Goal: Check status: Check status

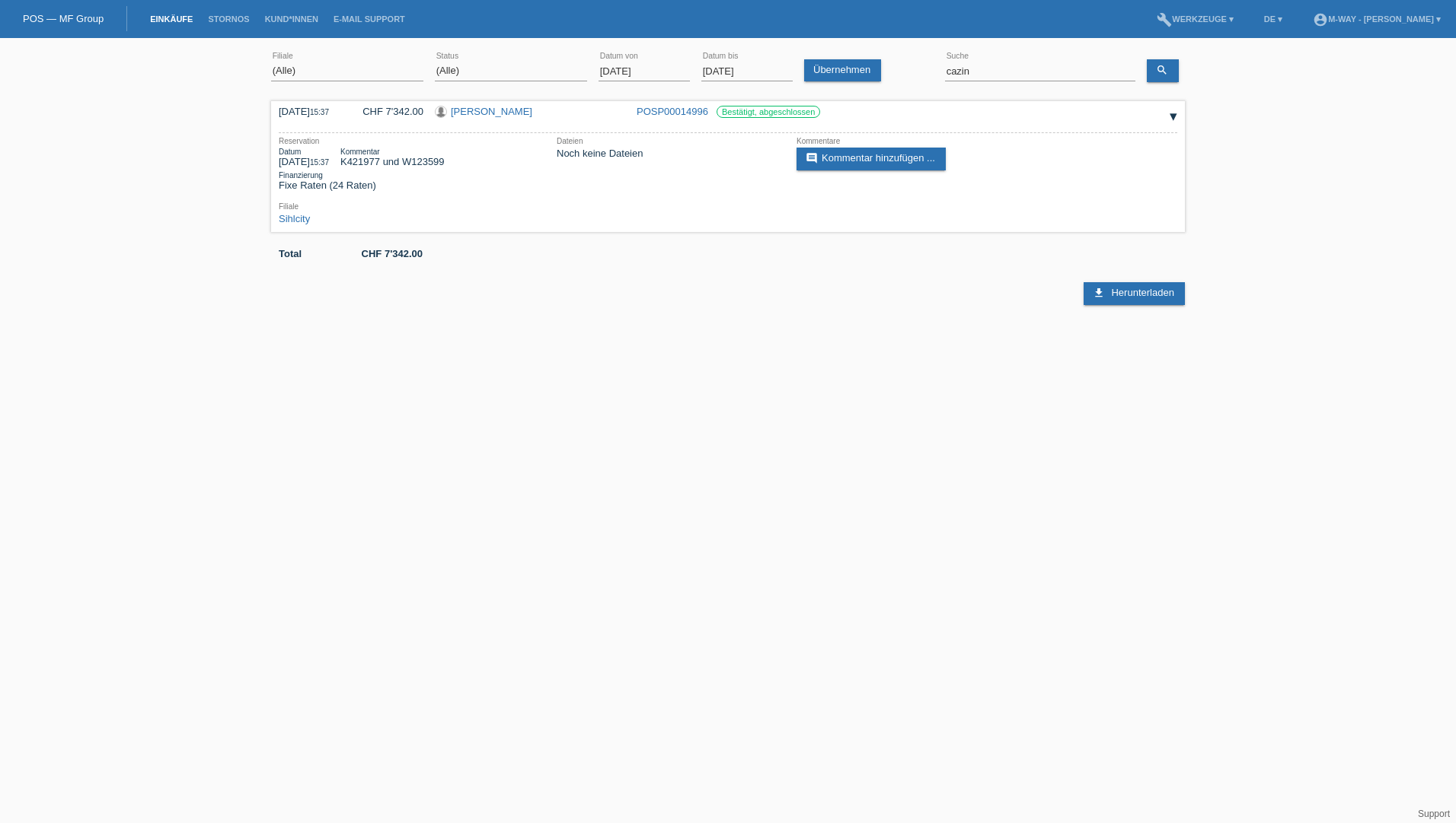
click at [663, 71] on input "01.05.2024" at bounding box center [644, 71] width 91 height 19
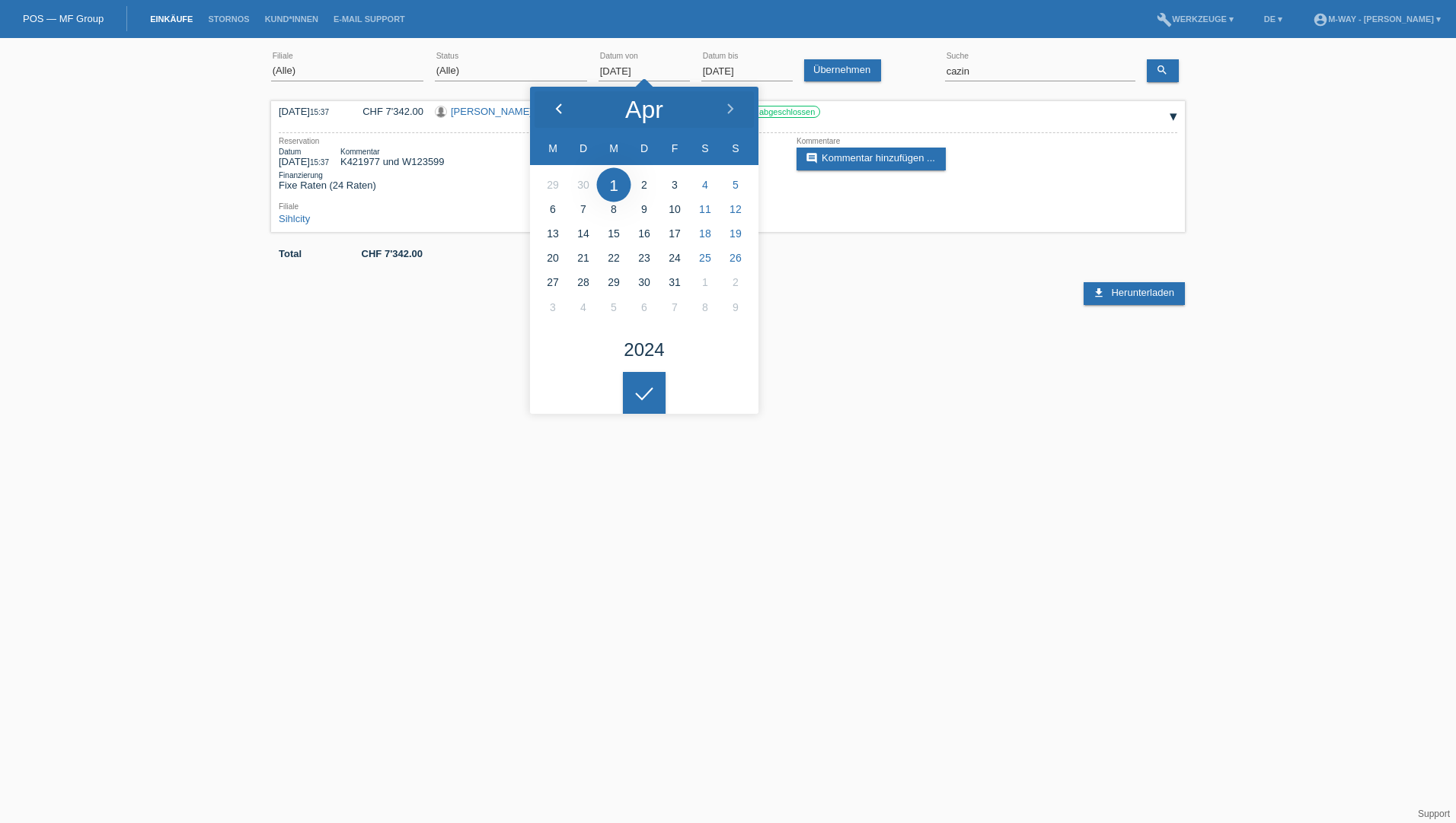
click at [558, 110] on polyline at bounding box center [559, 108] width 5 height 9
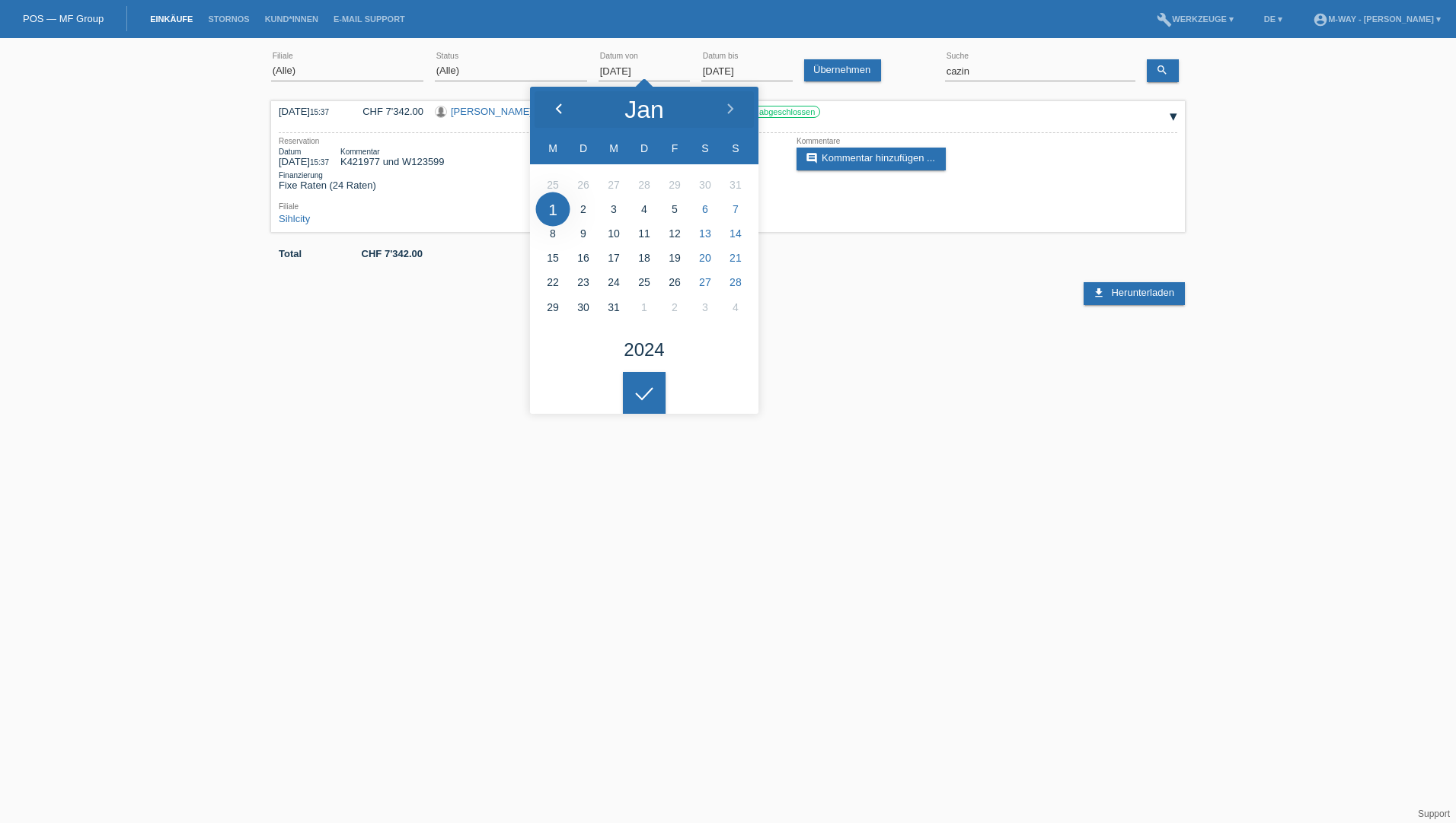
click at [558, 110] on polyline at bounding box center [559, 108] width 5 height 9
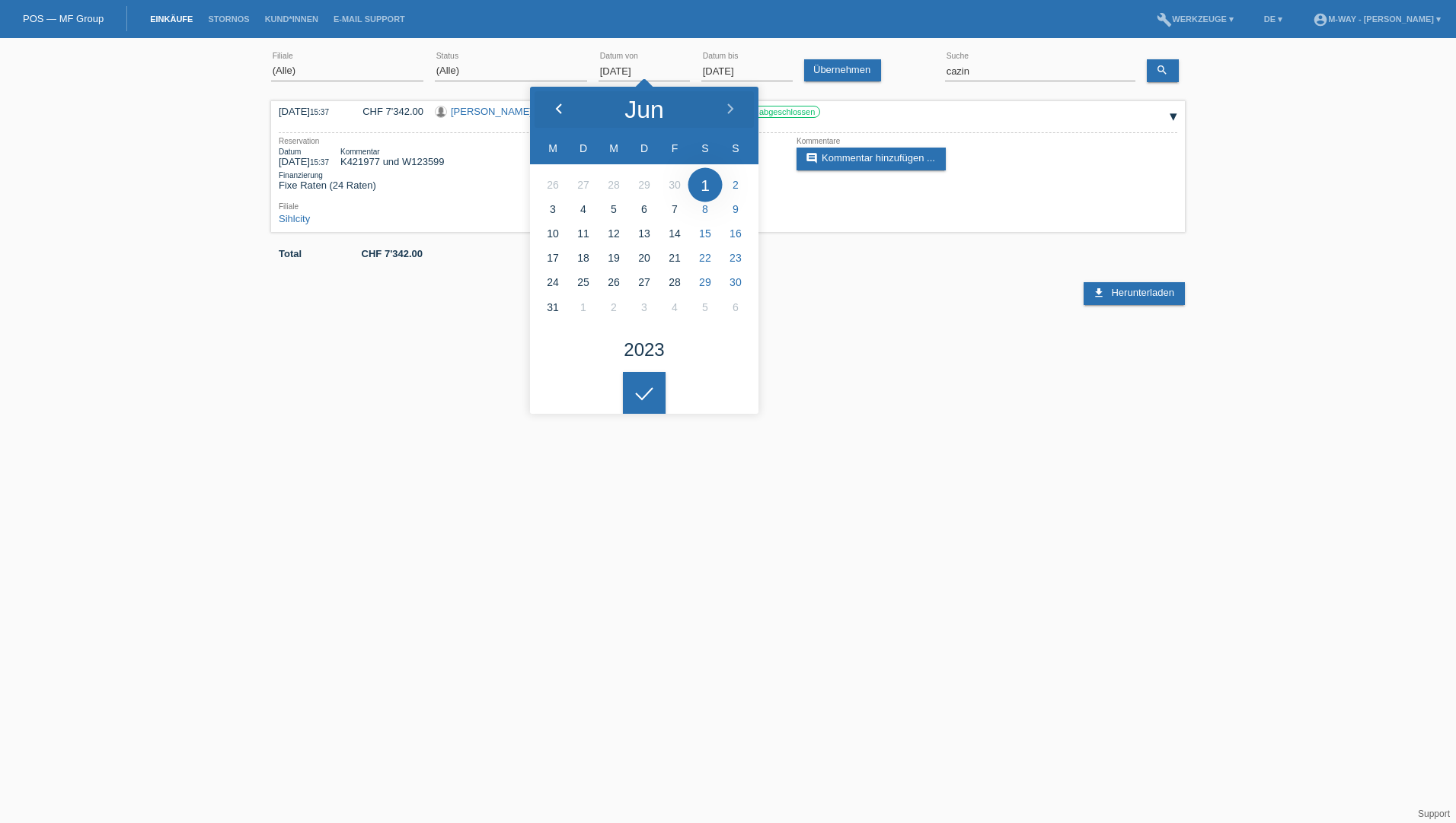
click at [558, 110] on polyline at bounding box center [559, 108] width 5 height 9
type input "01.03.2023"
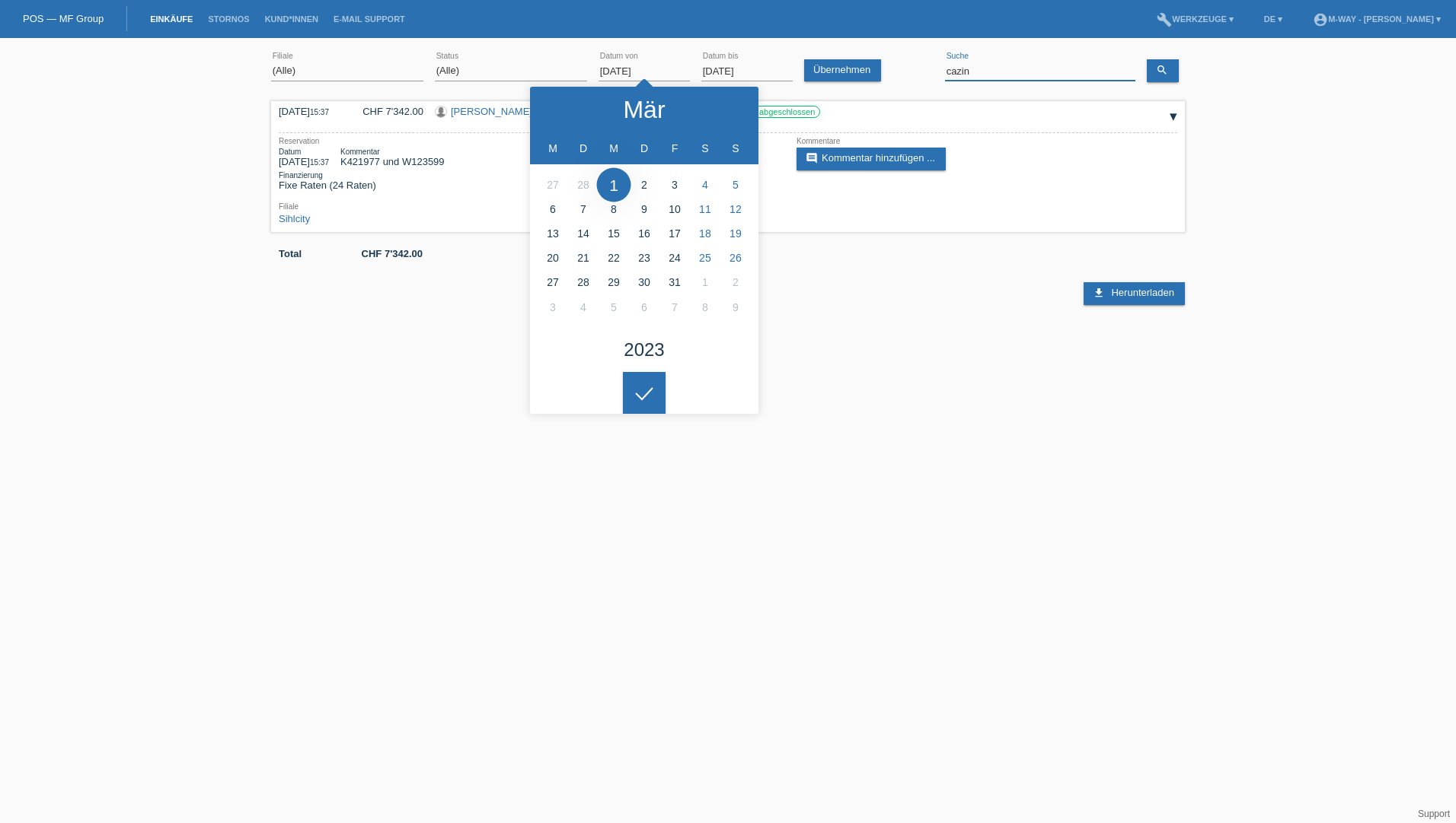
drag, startPoint x: 980, startPoint y: 77, endPoint x: 922, endPoint y: 76, distance: 58.0
click at [922, 76] on div "(Alle) Aarau Alexand'Ro Edouard'O Passion Vélo SàRL Basel Bern City Bern Expo B…" at bounding box center [728, 71] width 914 height 52
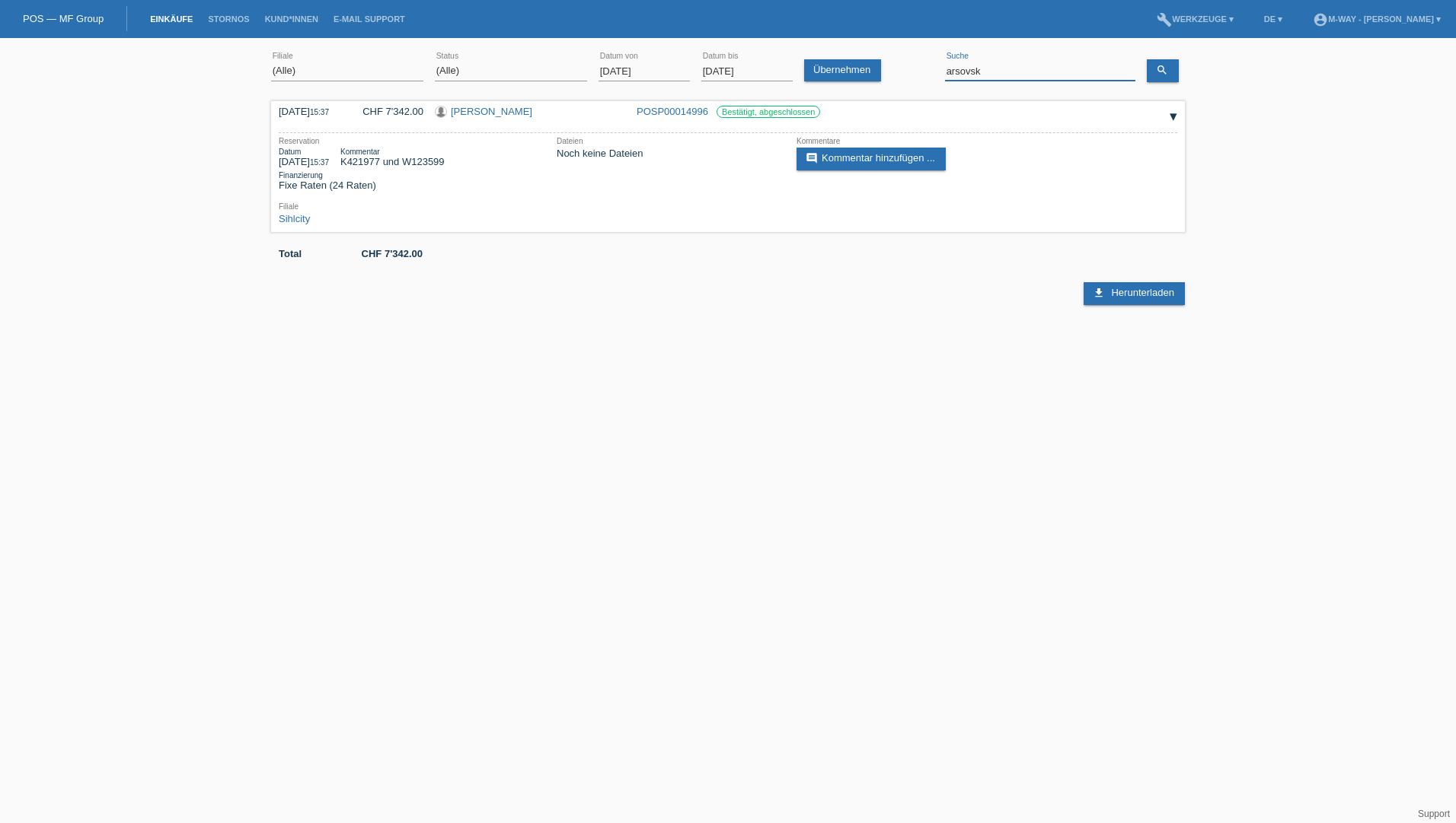
type input "arsovsk"
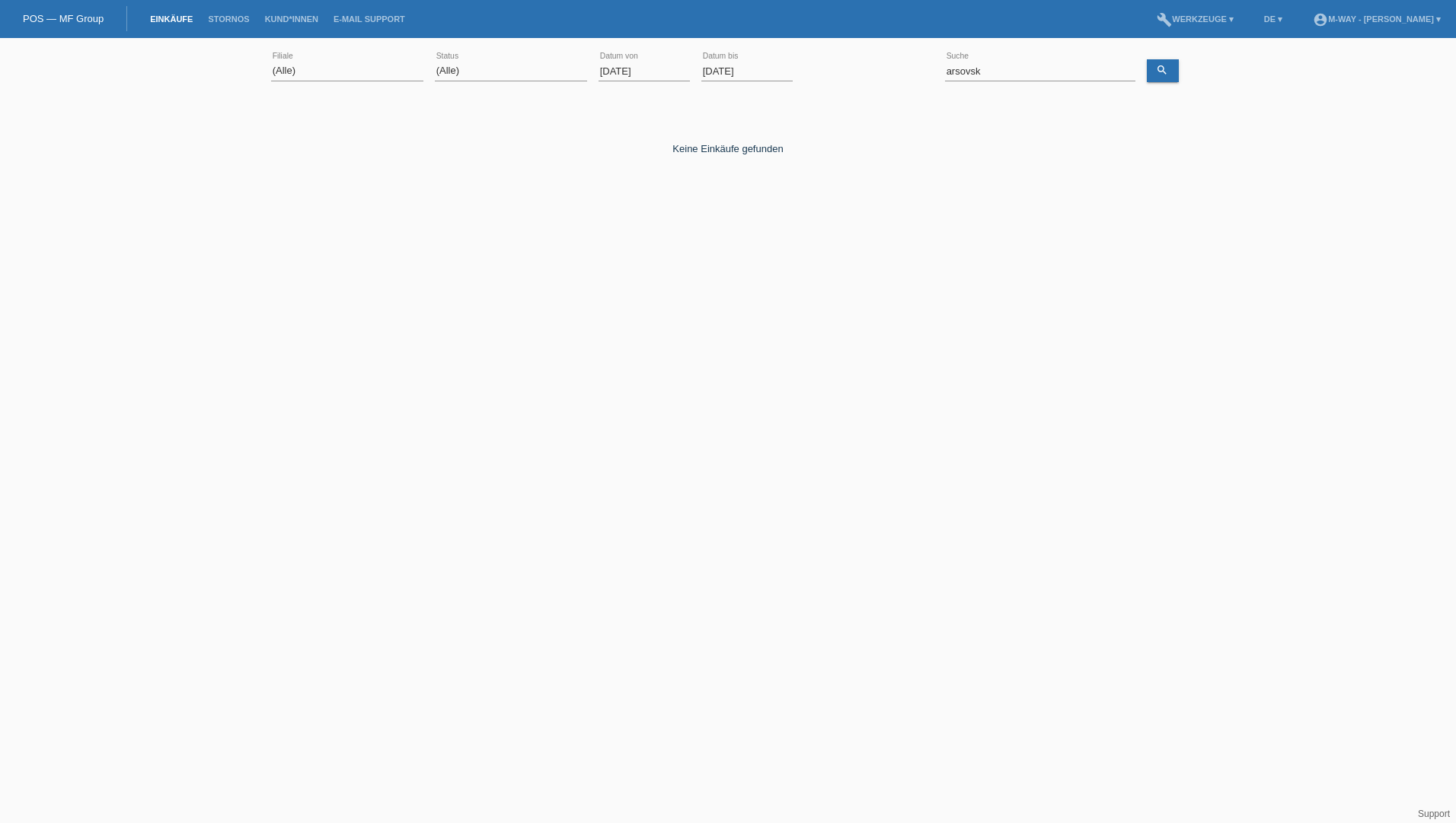
click at [625, 68] on input "01.09.2025" at bounding box center [644, 71] width 91 height 19
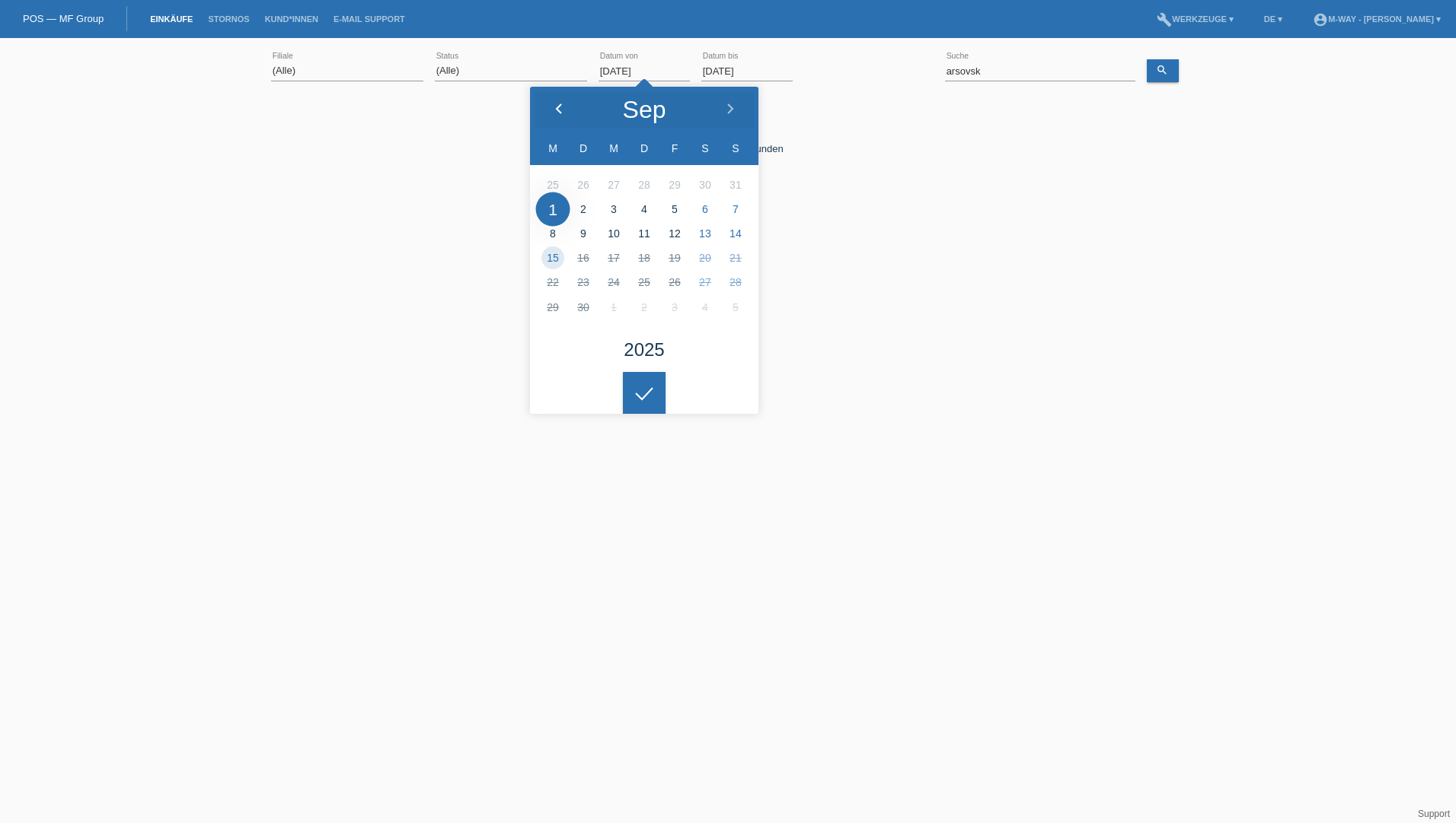
click at [564, 104] on div at bounding box center [558, 109] width 57 height 46
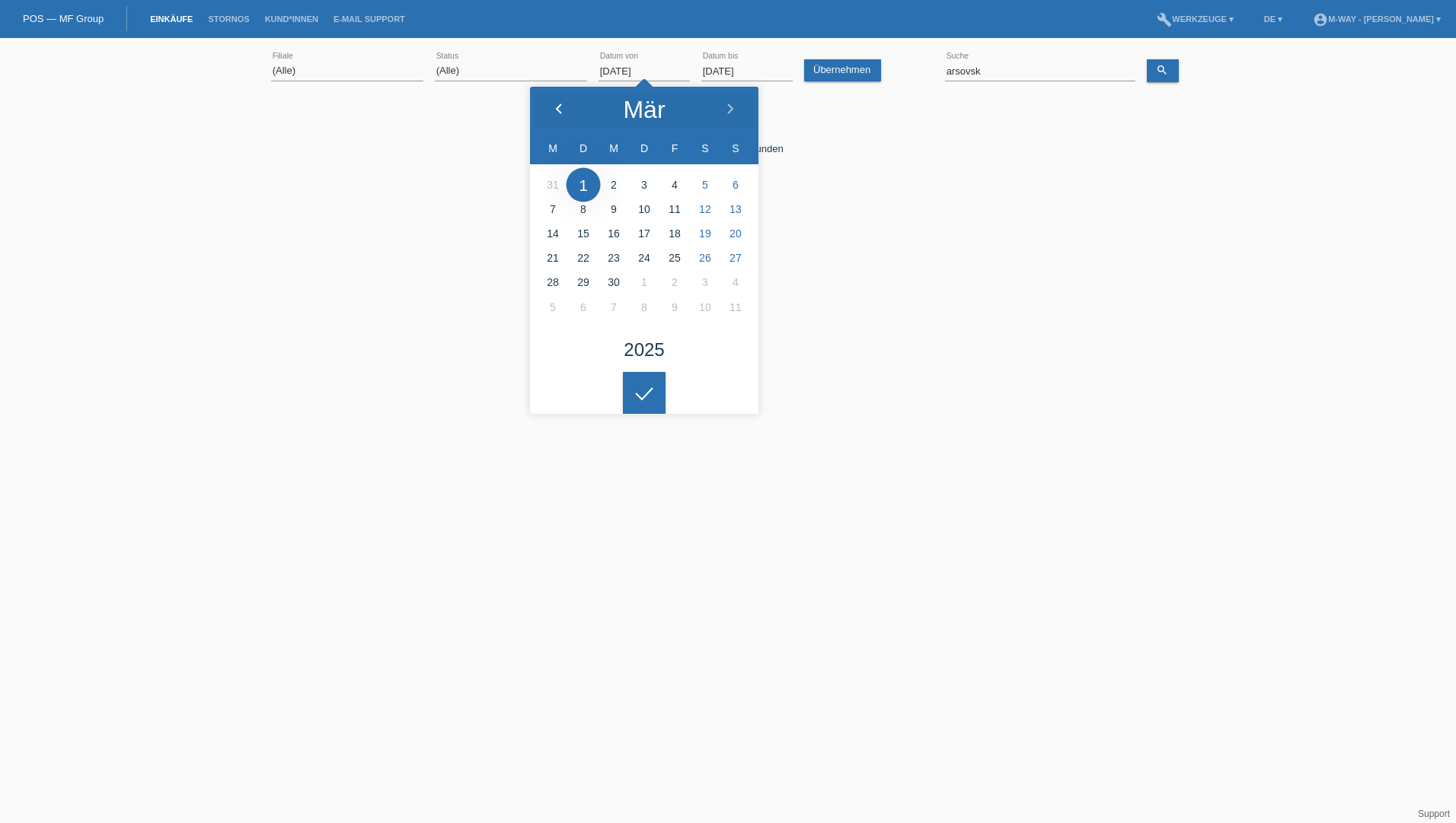
click at [563, 109] on icon at bounding box center [559, 109] width 13 height 13
type input "01.03.2025"
drag, startPoint x: 999, startPoint y: 71, endPoint x: 919, endPoint y: 75, distance: 80.1
click at [919, 75] on div "(Alle) Aarau Alexand'Ro Edouard'O Passion Vélo SàRL Basel Bern City Bern Expo B…" at bounding box center [728, 71] width 914 height 52
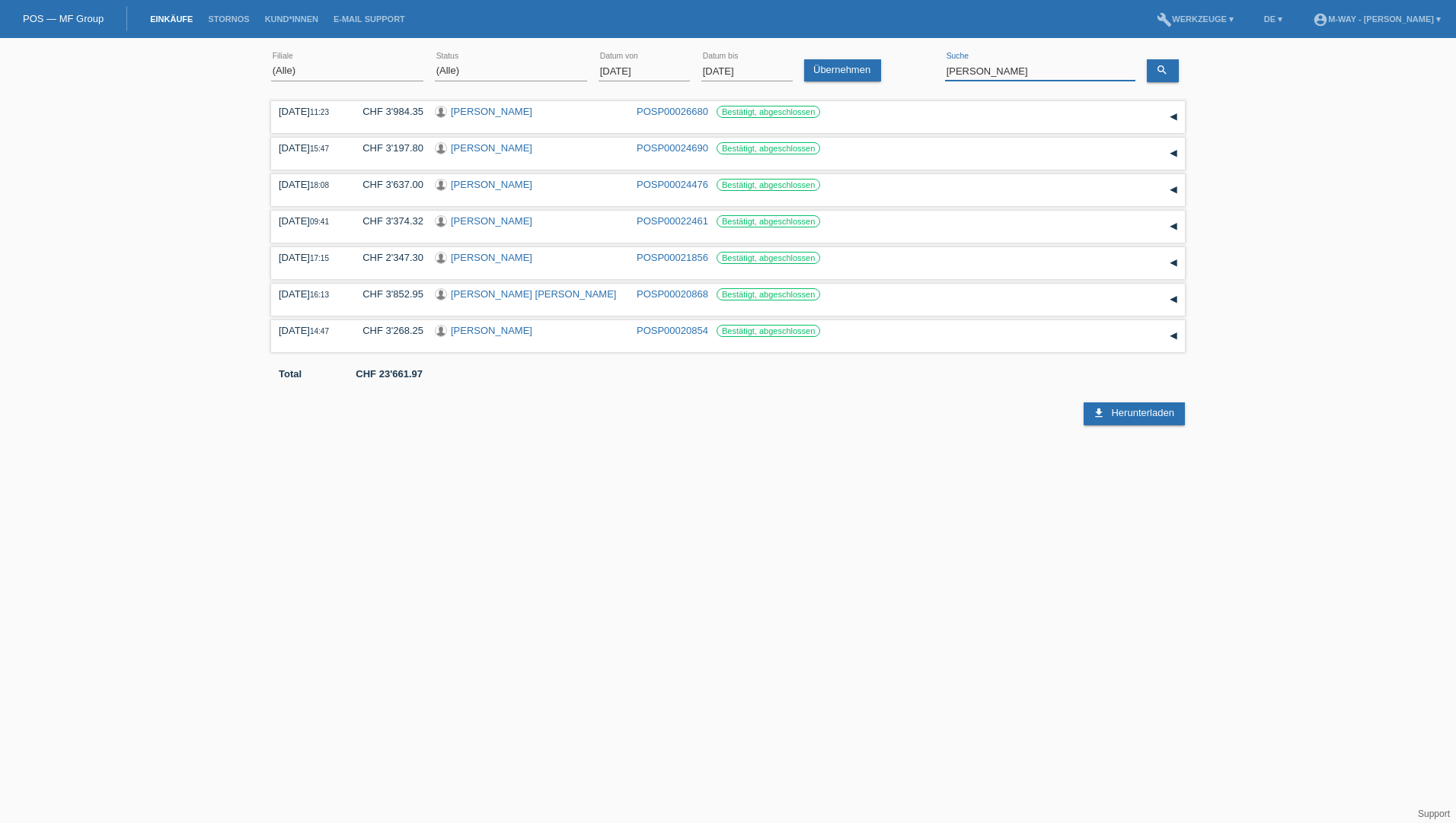
drag, startPoint x: 966, startPoint y: 73, endPoint x: 928, endPoint y: 74, distance: 38.0
click at [928, 74] on div "(Alle) Aarau Alexand'Ro Edouard'O Passion Vélo SàRL Basel Bern City Bern Expo B…" at bounding box center [728, 71] width 914 height 52
type input "carluccio"
click at [1156, 70] on icon "search" at bounding box center [1162, 70] width 13 height 13
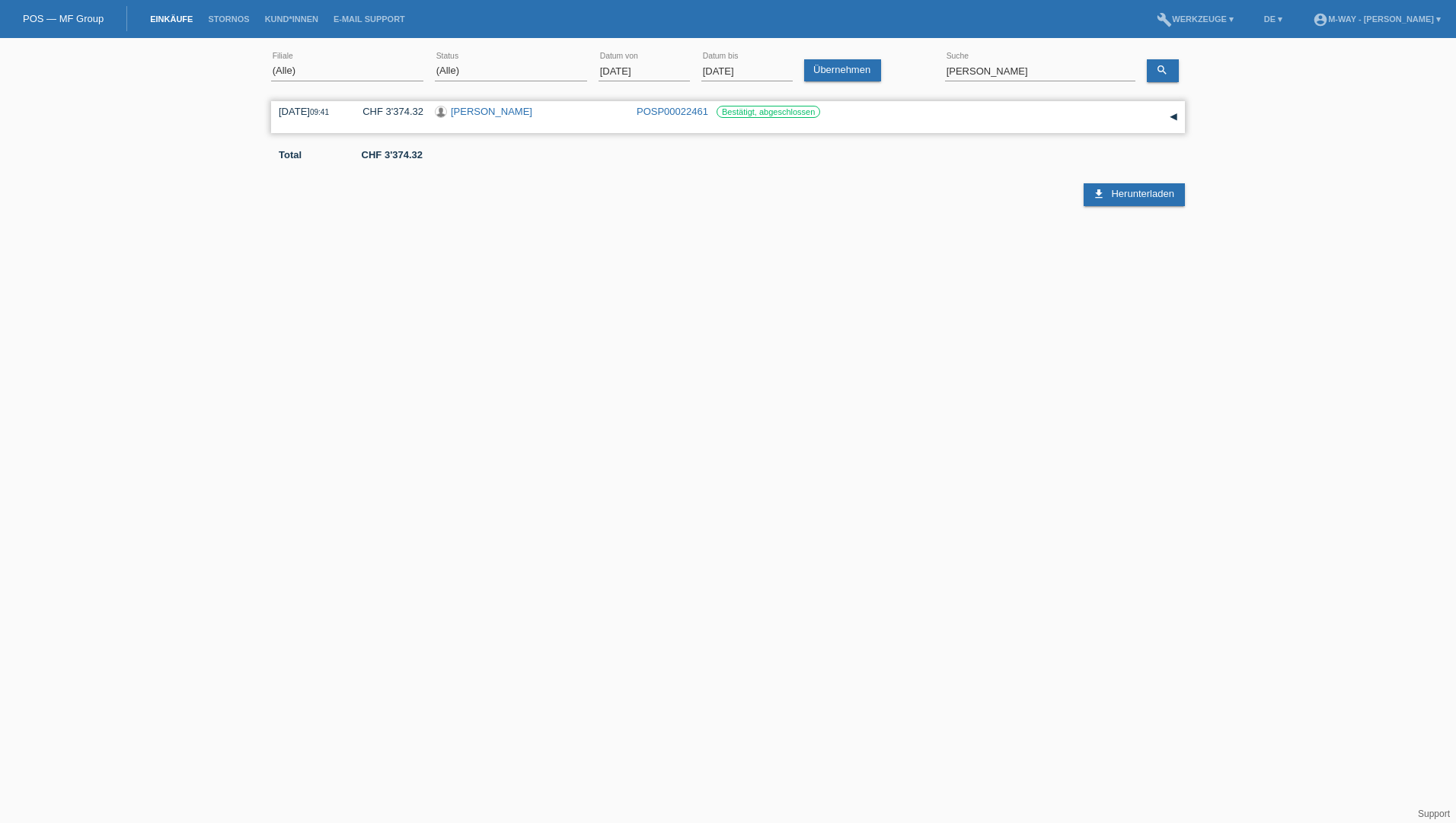
click at [492, 119] on div "[PERSON_NAME]" at bounding box center [530, 113] width 191 height 15
click at [456, 111] on link "[PERSON_NAME]" at bounding box center [491, 112] width 82 height 12
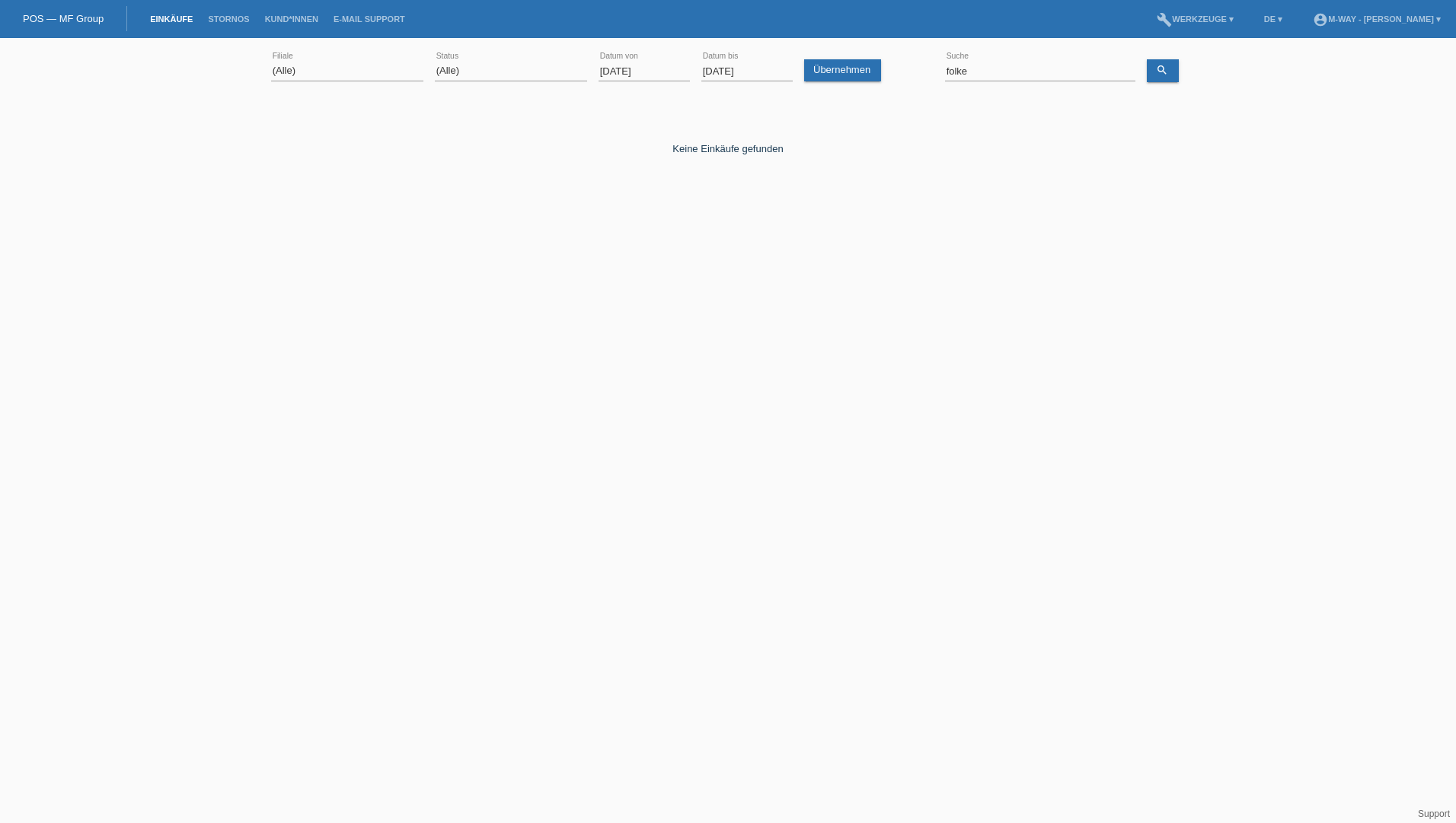
click at [624, 68] on input "[DATE]" at bounding box center [644, 71] width 91 height 19
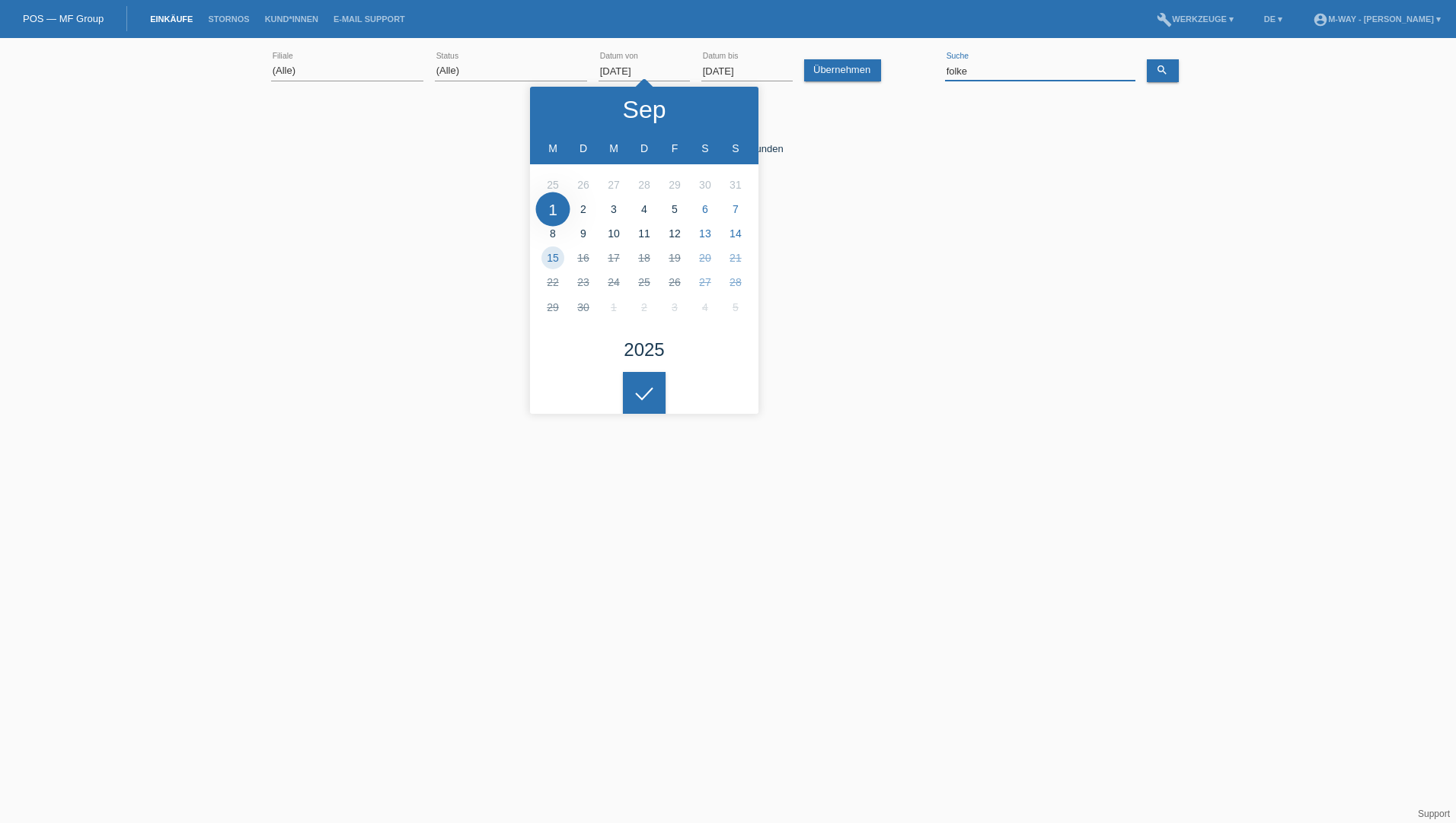
drag, startPoint x: 931, startPoint y: 75, endPoint x: 923, endPoint y: 76, distance: 8.1
click at [923, 76] on div "(Alle) Aarau Alexand'Ro Edouard'O Passion Vélo SàRL Basel Bern City Bern Expo B…" at bounding box center [728, 71] width 914 height 52
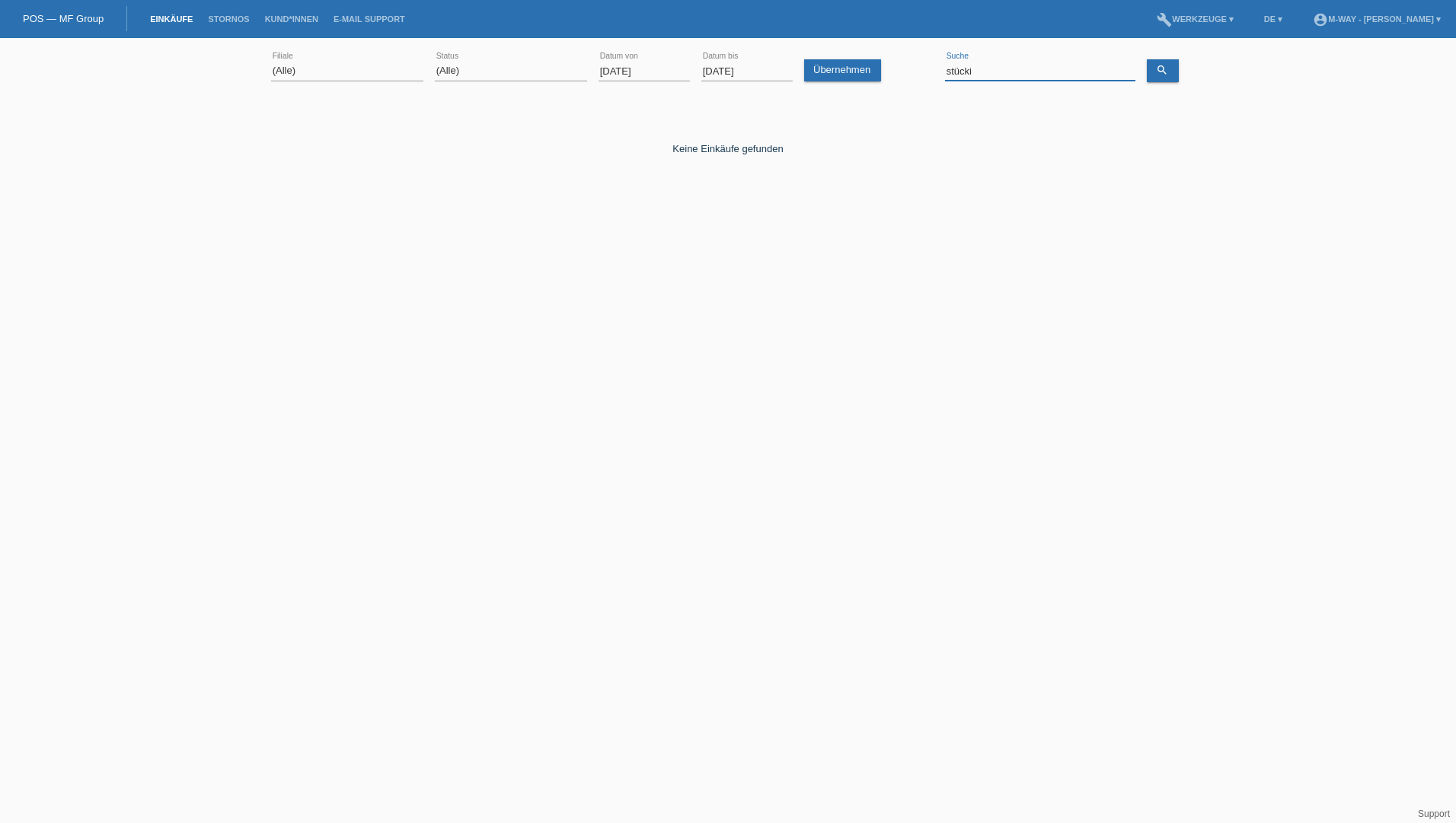
type input "stücki"
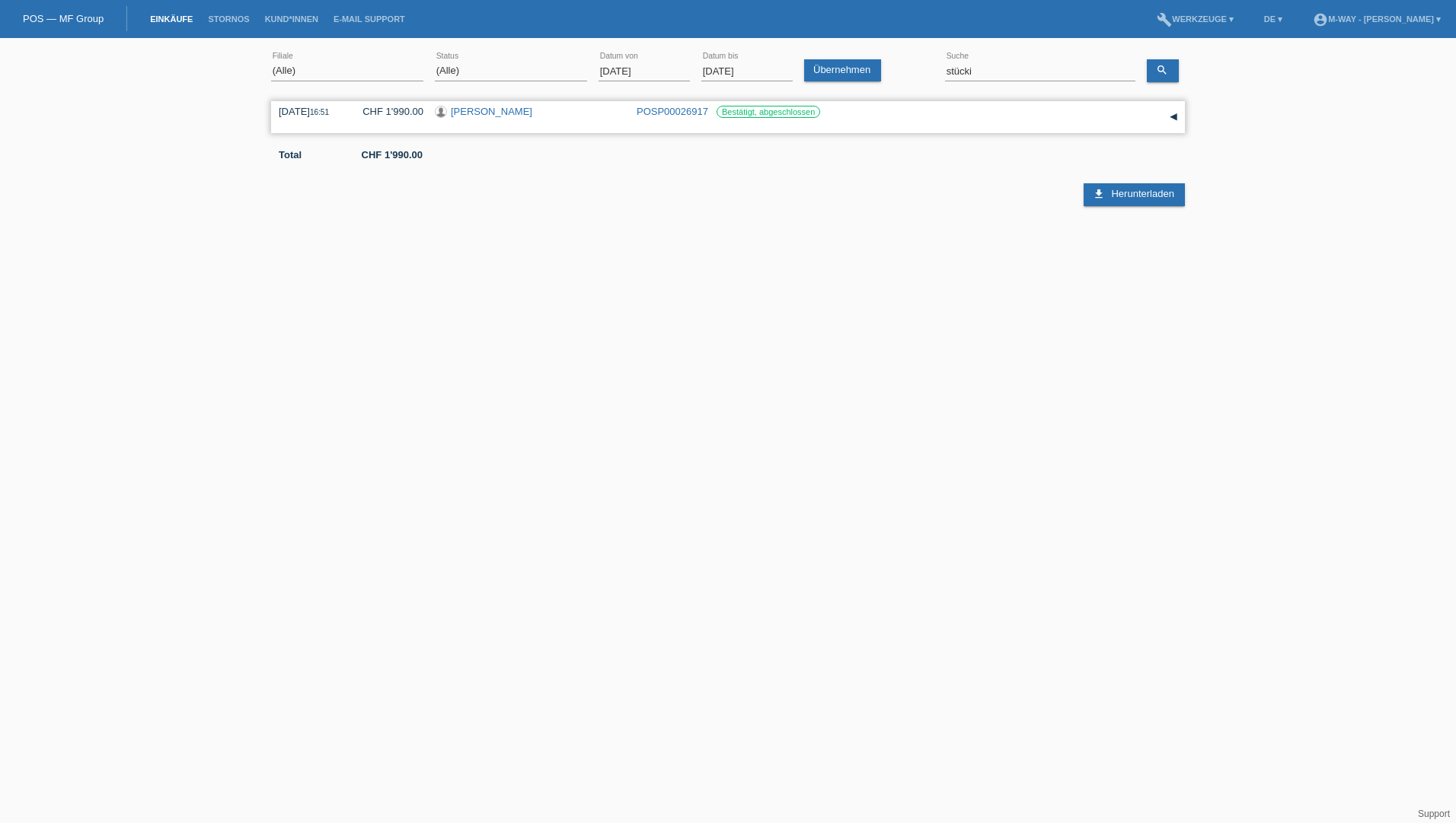
click at [665, 114] on link "POSP00026917" at bounding box center [673, 112] width 72 height 12
click at [614, 74] on input "01.09.2025" at bounding box center [644, 71] width 91 height 19
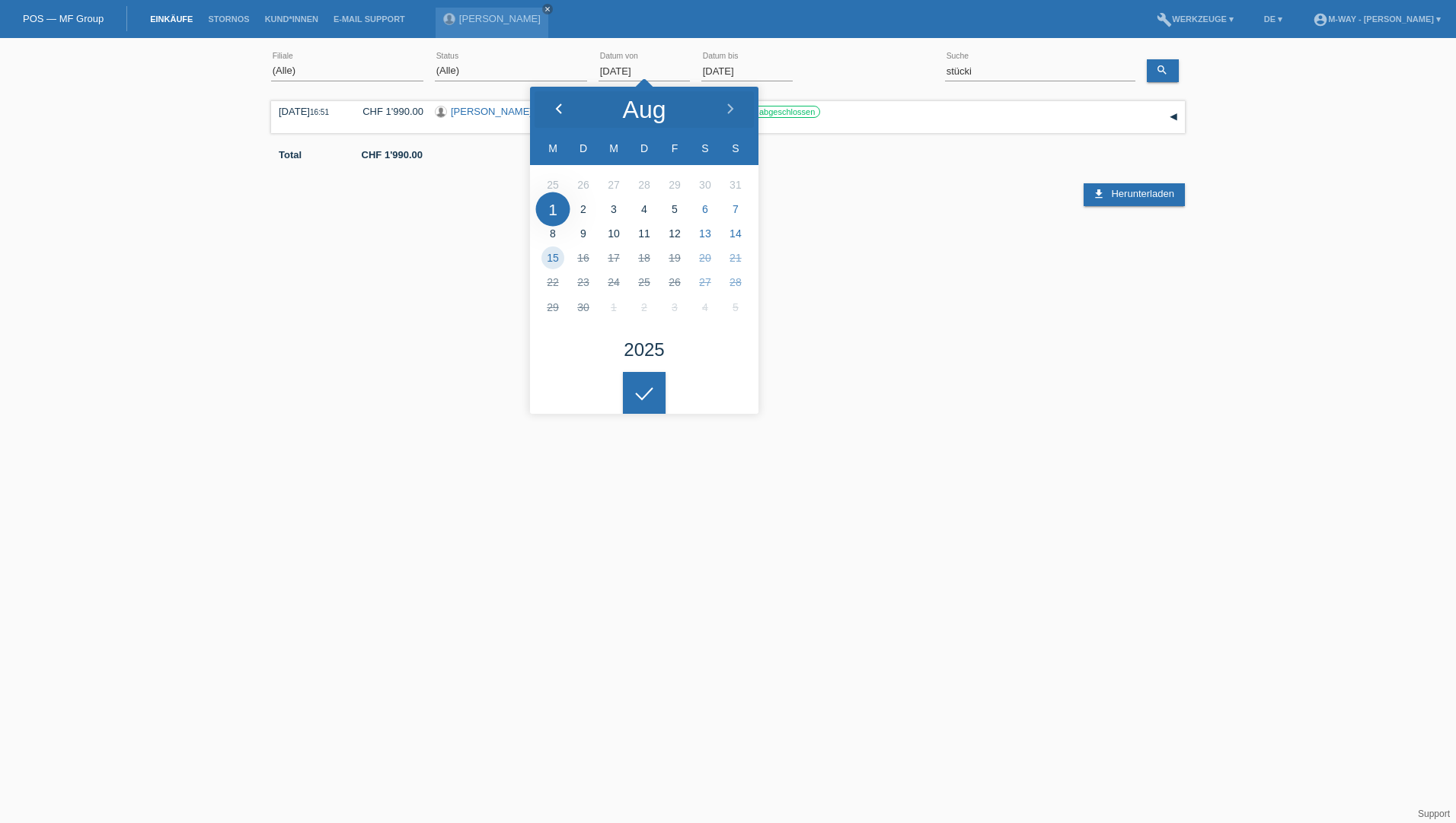
click at [558, 106] on icon at bounding box center [559, 109] width 13 height 13
type input "01.07.2025"
drag, startPoint x: 1016, startPoint y: 69, endPoint x: 940, endPoint y: 68, distance: 76.0
click at [940, 68] on div "(Alle) Aarau Alexand'Ro Edouard'O Passion Vélo SàRL Basel Bern City Bern Expo B…" at bounding box center [728, 71] width 914 height 52
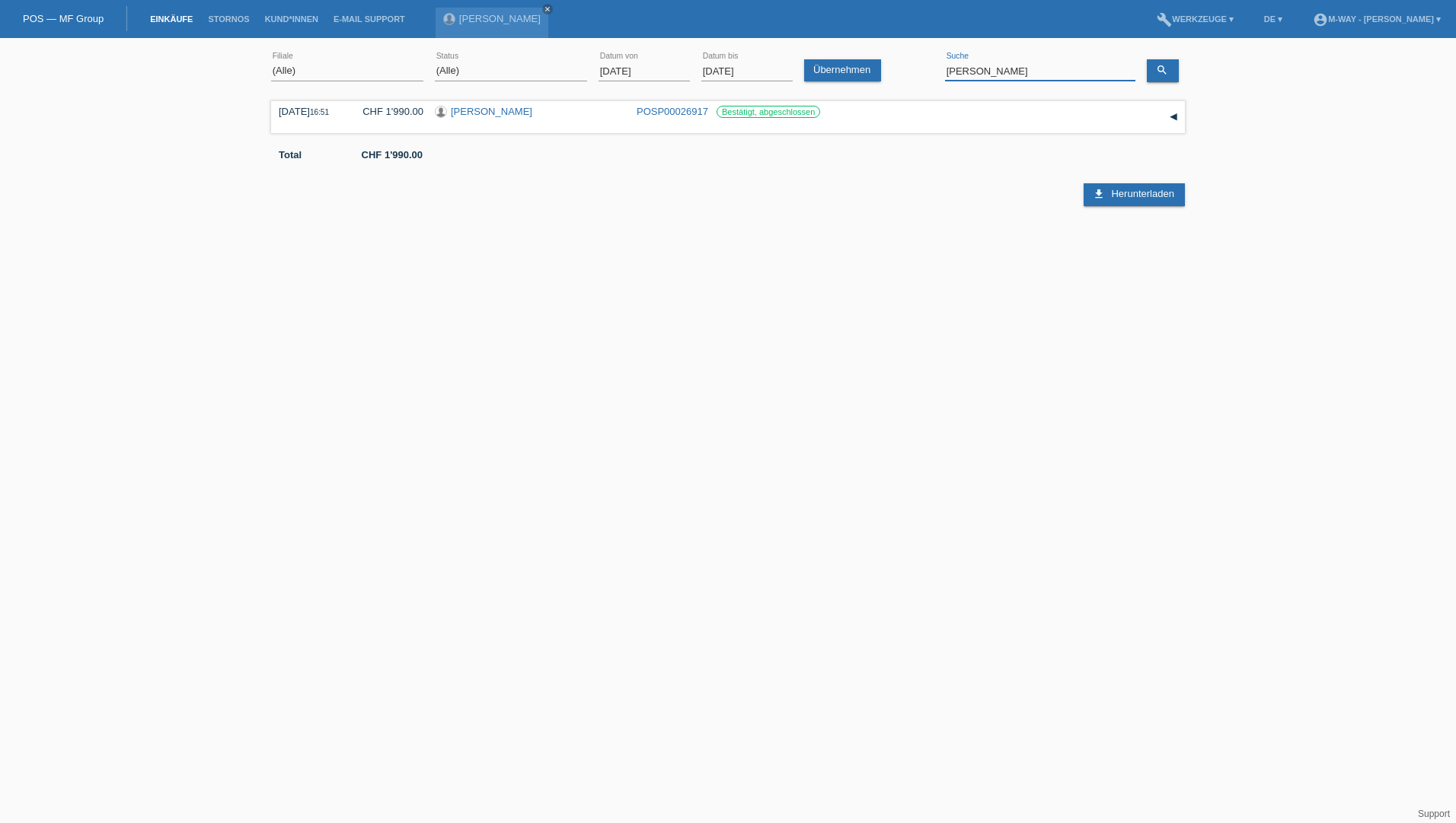
type input "petrevski"
